Goal: Task Accomplishment & Management: Manage account settings

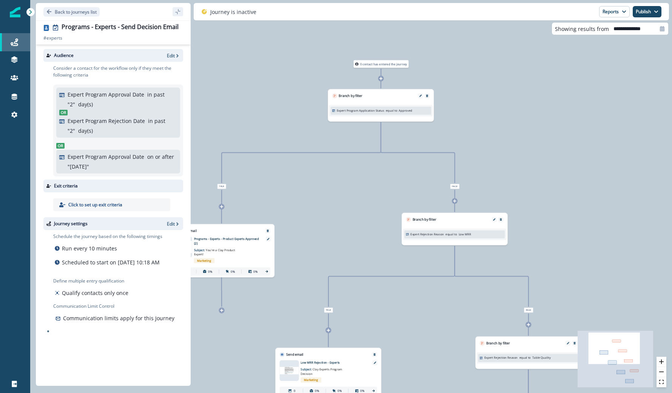
click at [26, 44] on div "Journeys" at bounding box center [15, 42] width 24 height 9
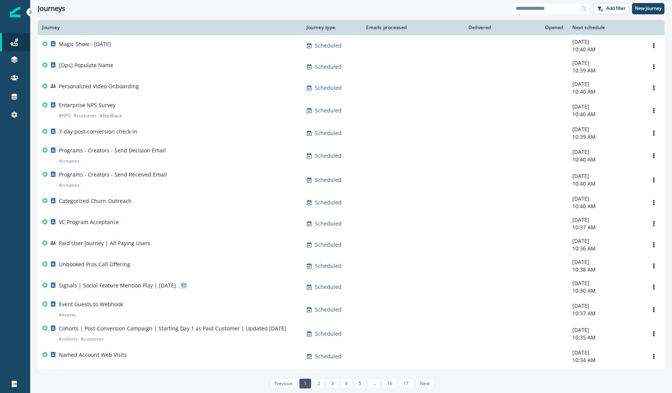
click at [528, 15] on div "Journeys Add filter New journey" at bounding box center [350, 8] width 641 height 17
click at [528, 9] on input at bounding box center [549, 9] width 79 height 12
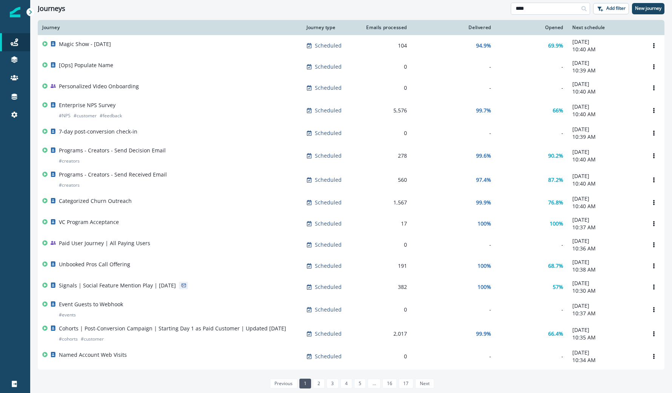
type input "****"
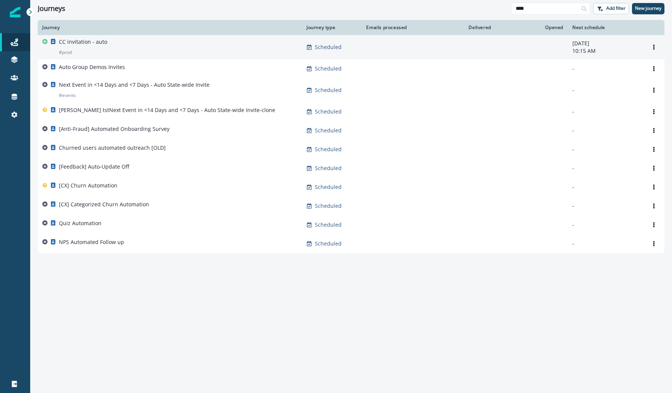
click at [114, 39] on div "CC invitation - auto # prod" at bounding box center [169, 47] width 255 height 18
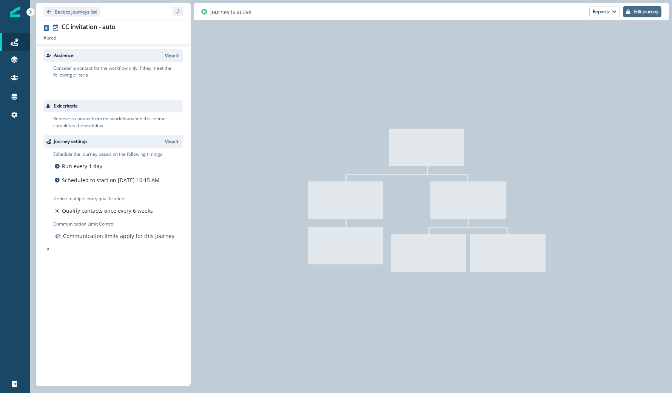
click at [645, 15] on button "Edit journey" at bounding box center [642, 11] width 38 height 11
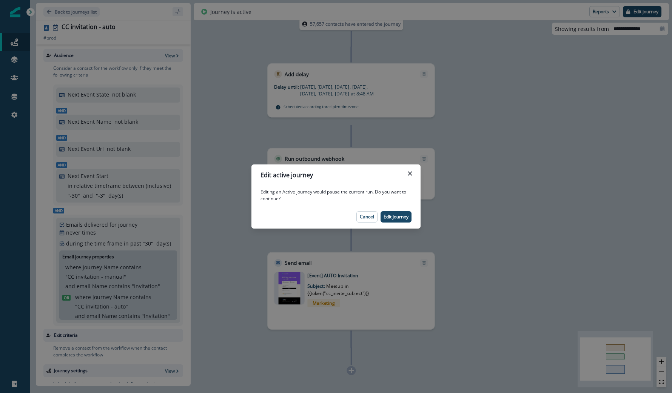
click at [405, 209] on footer "Cancel Edit journey" at bounding box center [335, 216] width 169 height 23
click at [402, 213] on button "Edit journey" at bounding box center [395, 216] width 31 height 11
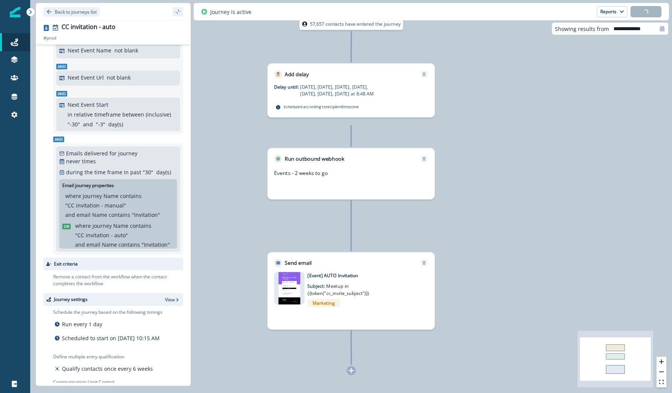
scroll to position [108, 0]
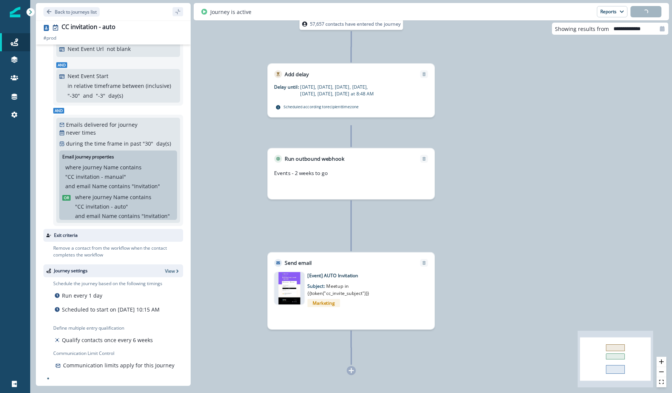
click at [173, 266] on div "Journey settings View" at bounding box center [113, 270] width 140 height 13
click at [173, 268] on p "View" at bounding box center [170, 271] width 10 height 6
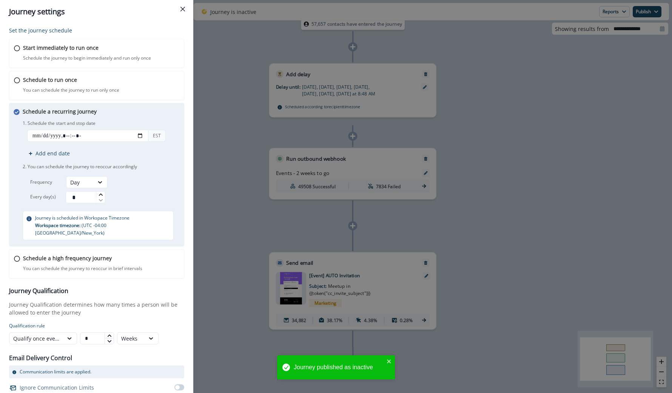
click at [246, 214] on div "Journey settings Set the journey schedule Start immediately to run once Schedul…" at bounding box center [336, 196] width 672 height 393
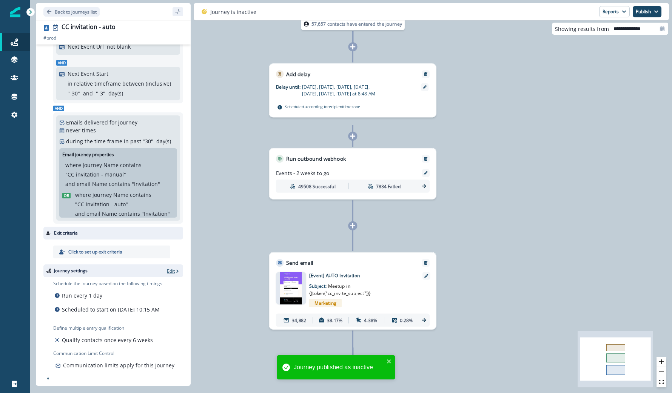
click at [174, 268] on p "Edit" at bounding box center [171, 271] width 8 height 6
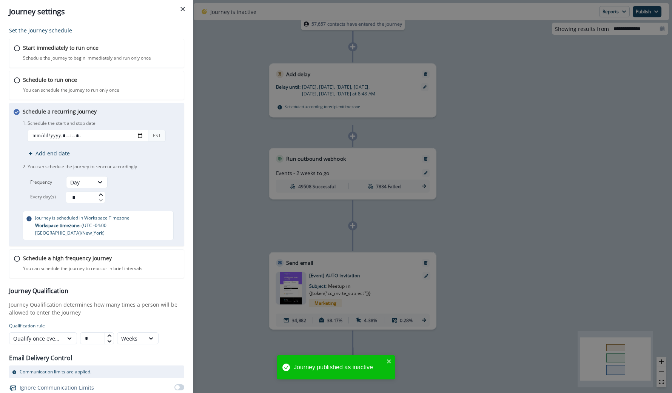
click at [109, 340] on icon at bounding box center [109, 341] width 4 height 2
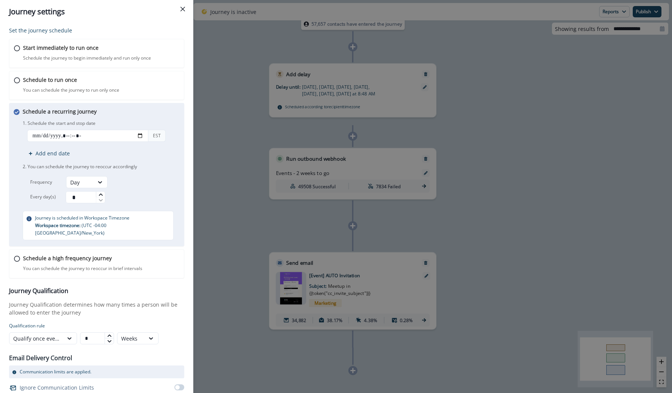
click at [109, 340] on icon at bounding box center [109, 341] width 4 height 2
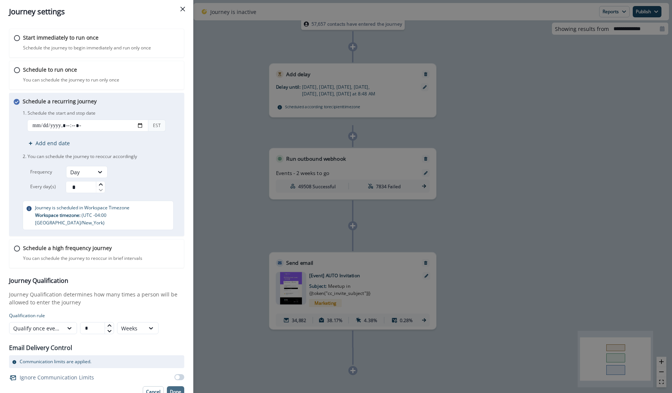
click at [171, 386] on button "Done" at bounding box center [175, 391] width 17 height 11
type input "*"
click at [110, 324] on icon at bounding box center [109, 325] width 4 height 2
click at [174, 389] on p "Done" at bounding box center [175, 391] width 11 height 5
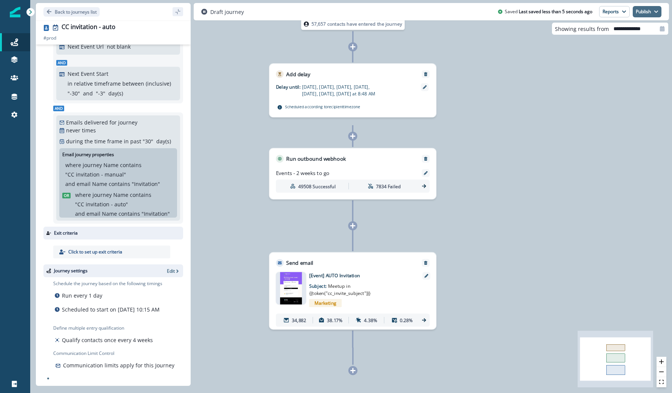
click at [643, 13] on button "Publish" at bounding box center [646, 11] width 29 height 11
click at [628, 26] on button "as active journey" at bounding box center [619, 31] width 84 height 14
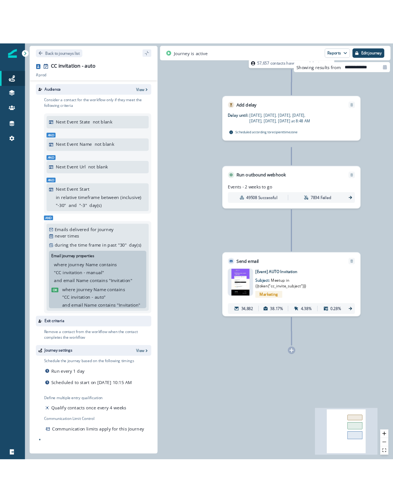
scroll to position [0, 0]
